Goal: Transaction & Acquisition: Purchase product/service

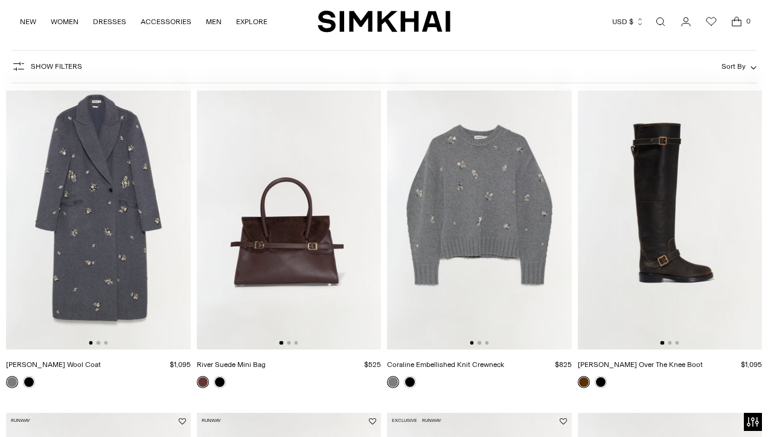
scroll to position [96, 0]
click at [30, 381] on link at bounding box center [29, 381] width 12 height 12
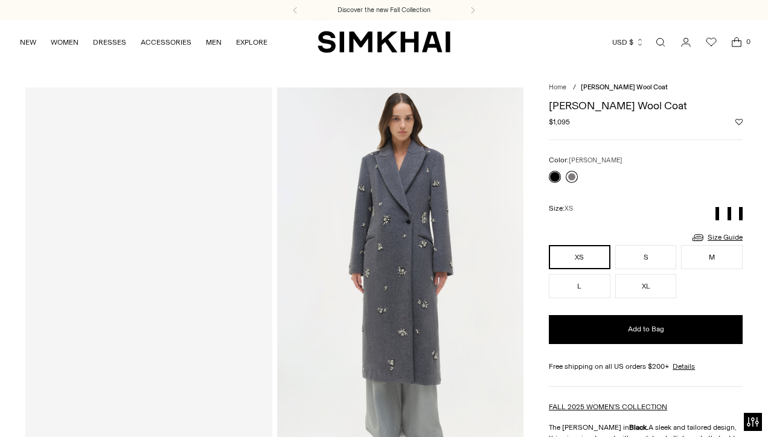
click at [572, 177] on link at bounding box center [572, 177] width 12 height 12
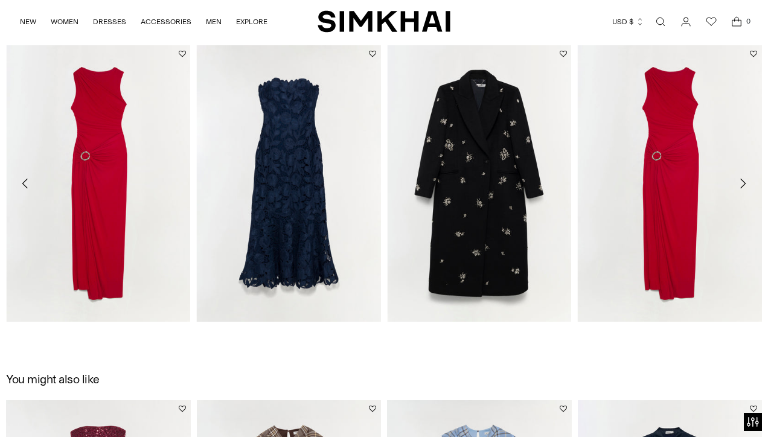
scroll to position [1608, 0]
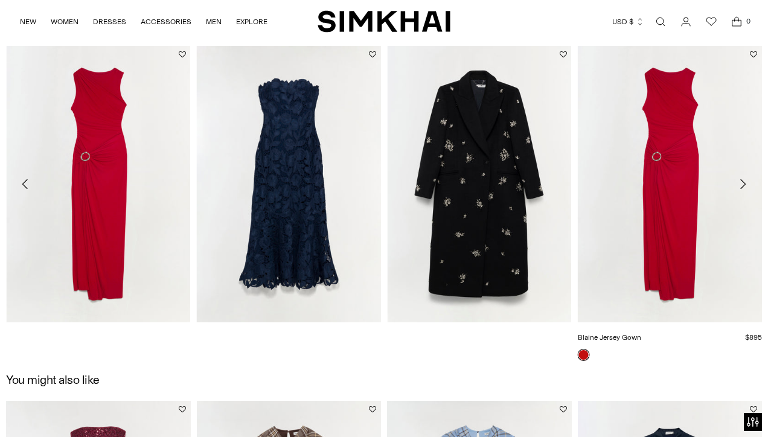
click at [641, 333] on link "Blaine Jersey Gown" at bounding box center [609, 337] width 63 height 8
